Goal: Task Accomplishment & Management: Manage account settings

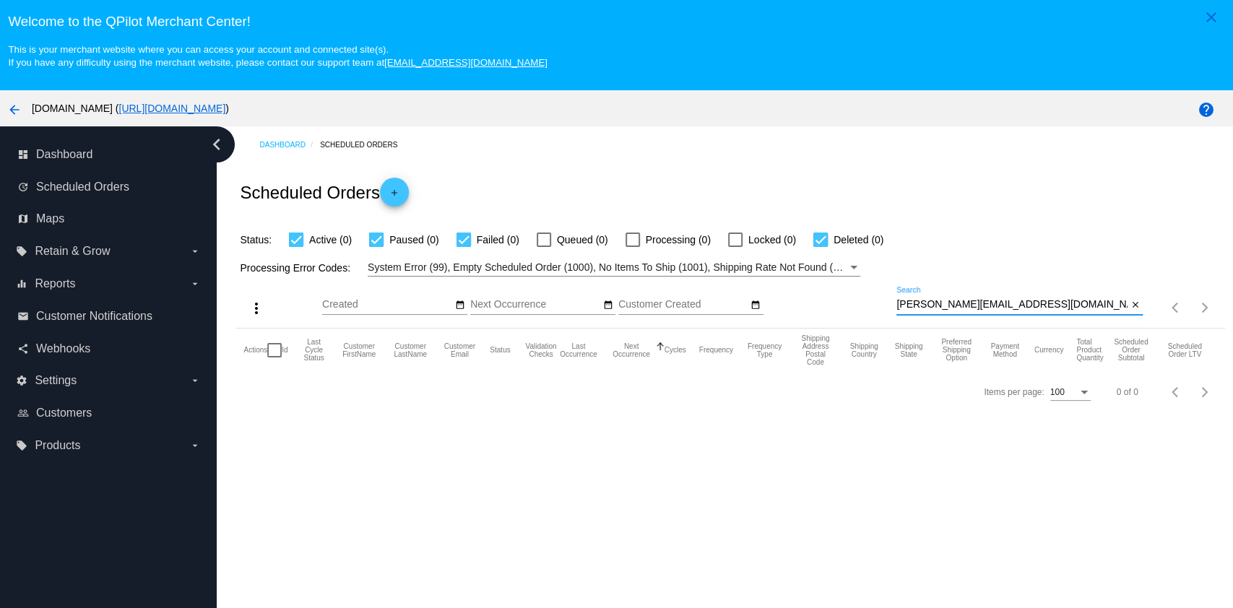
scroll to position [91, 0]
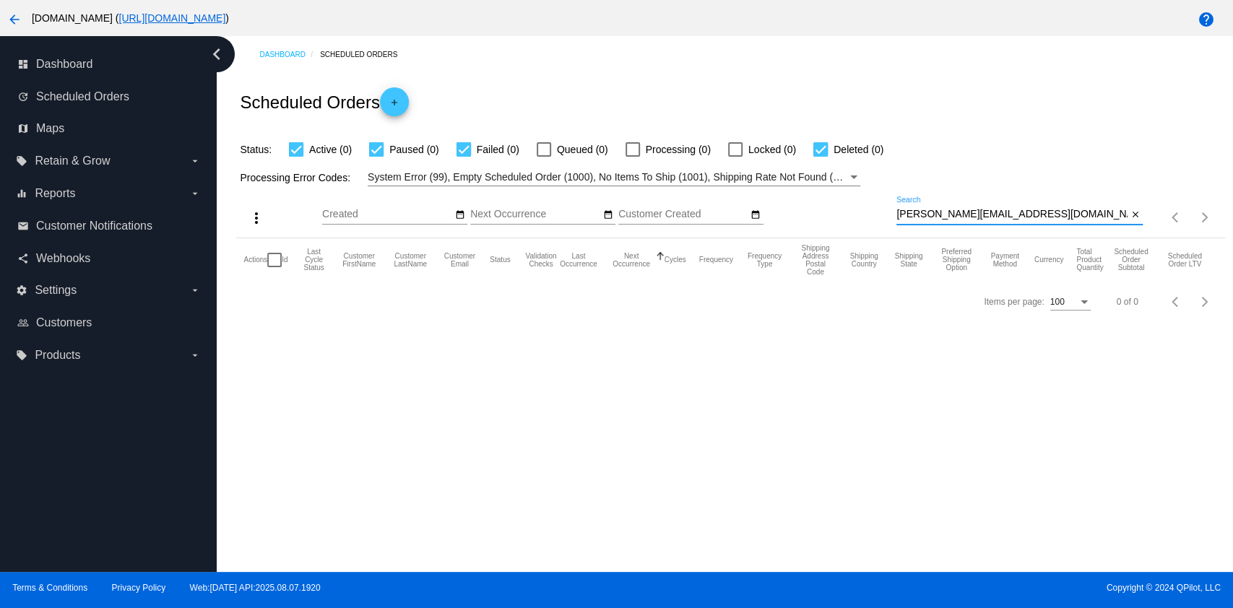
click at [1043, 216] on input "[PERSON_NAME][EMAIL_ADDRESS][DOMAIN_NAME]" at bounding box center [1011, 215] width 231 height 12
click at [1042, 215] on input "[PERSON_NAME][EMAIL_ADDRESS][DOMAIN_NAME]" at bounding box center [1011, 215] width 231 height 12
type input "[EMAIL_ADDRESS][DOMAIN_NAME]"
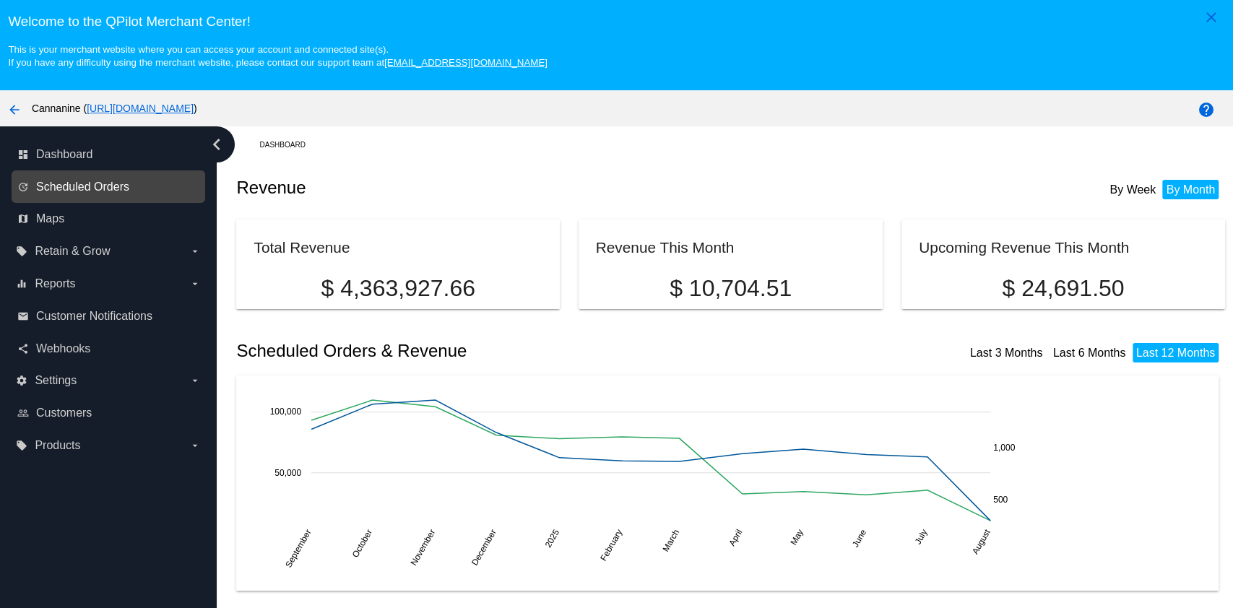
click at [126, 186] on span "Scheduled Orders" at bounding box center [82, 187] width 93 height 13
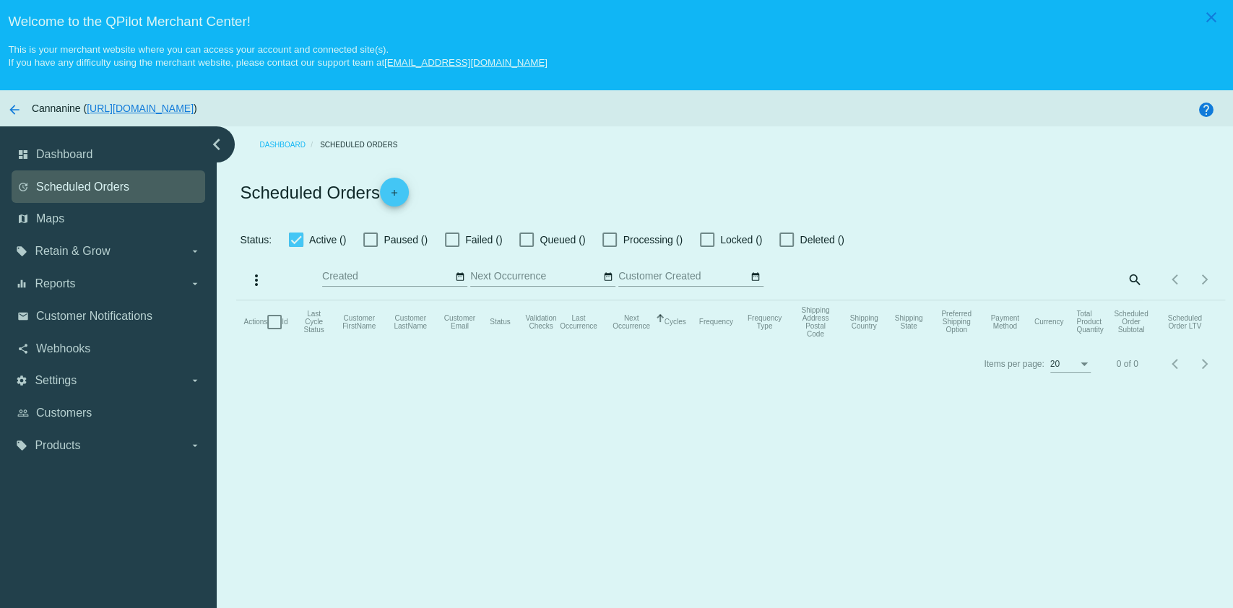
checkbox input "true"
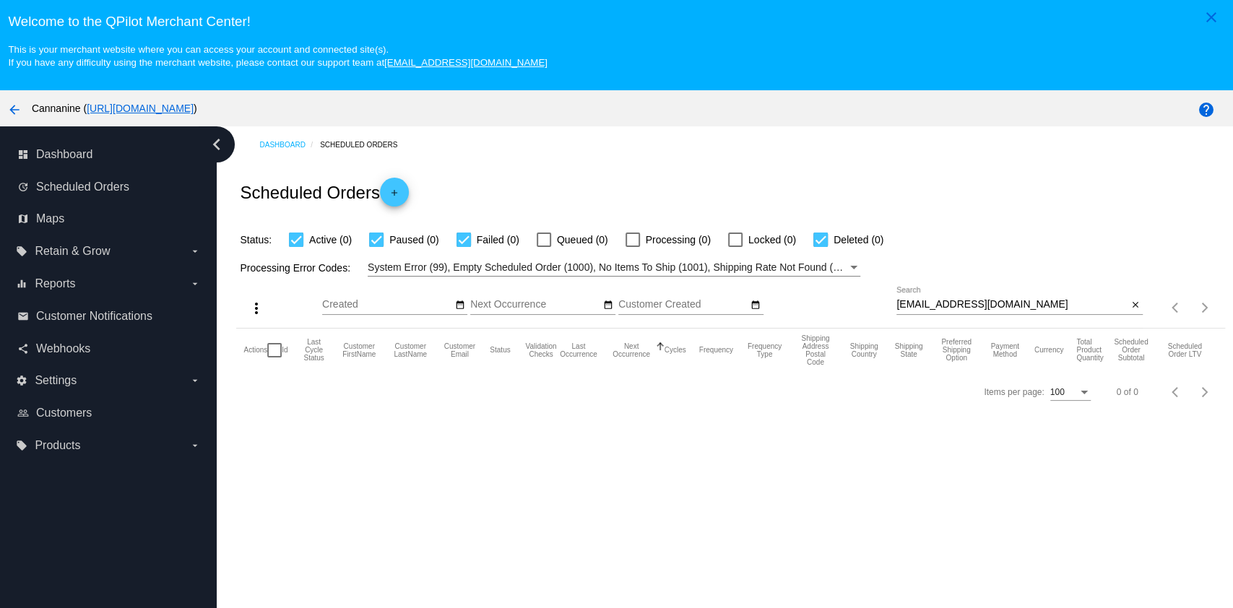
click at [980, 308] on input "[EMAIL_ADDRESS][DOMAIN_NAME]" at bounding box center [1011, 305] width 231 height 12
